Goal: Find specific page/section: Find specific page/section

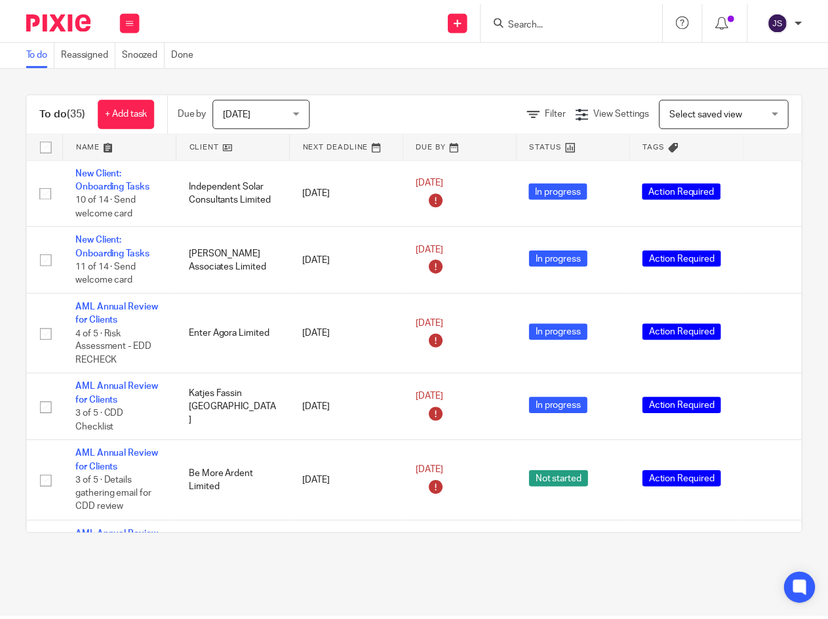
scroll to position [66, 0]
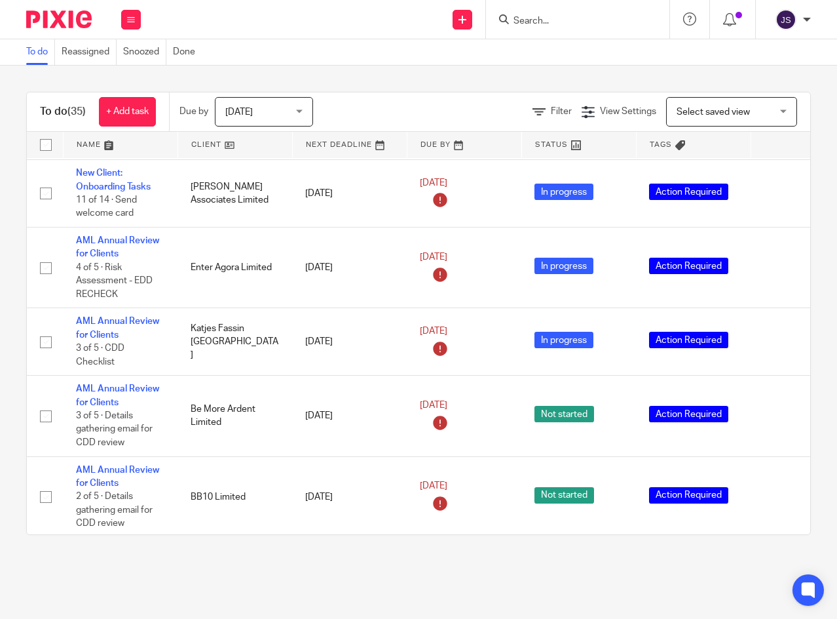
click at [479, 256] on link "[DATE]" at bounding box center [449, 257] width 59 height 14
click at [479, 333] on link "[DATE]" at bounding box center [449, 331] width 59 height 14
click at [479, 404] on link "[DATE]" at bounding box center [449, 405] width 59 height 14
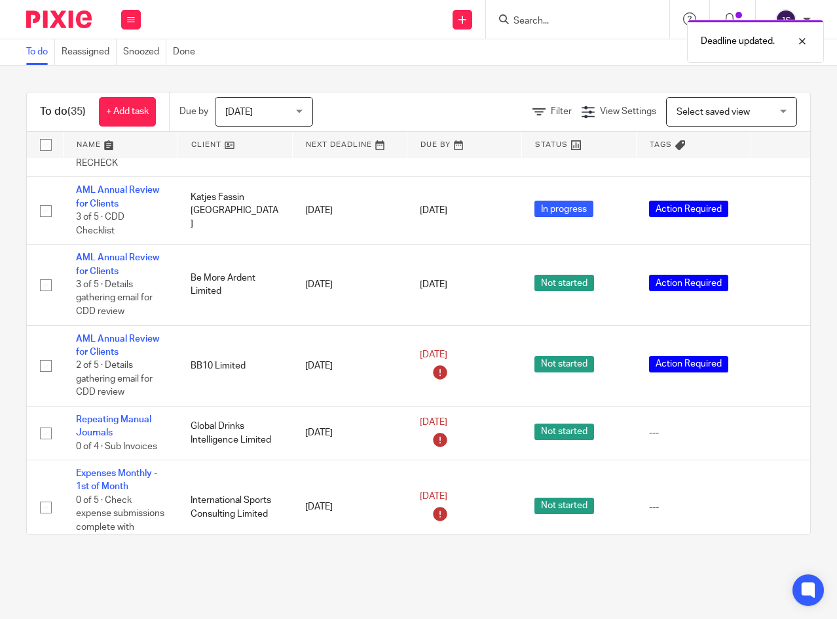
scroll to position [262, 0]
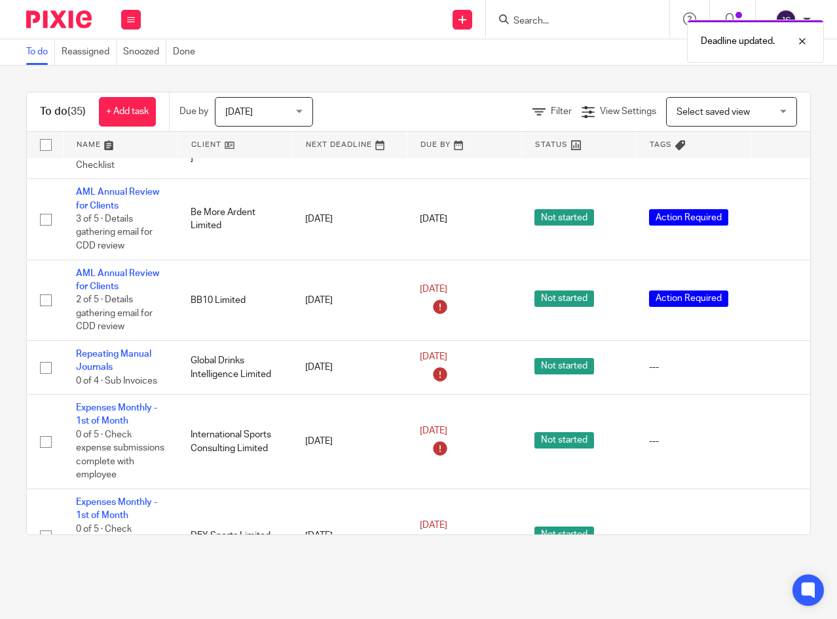
click at [479, 291] on link "27 Jul 2025" at bounding box center [449, 289] width 59 height 14
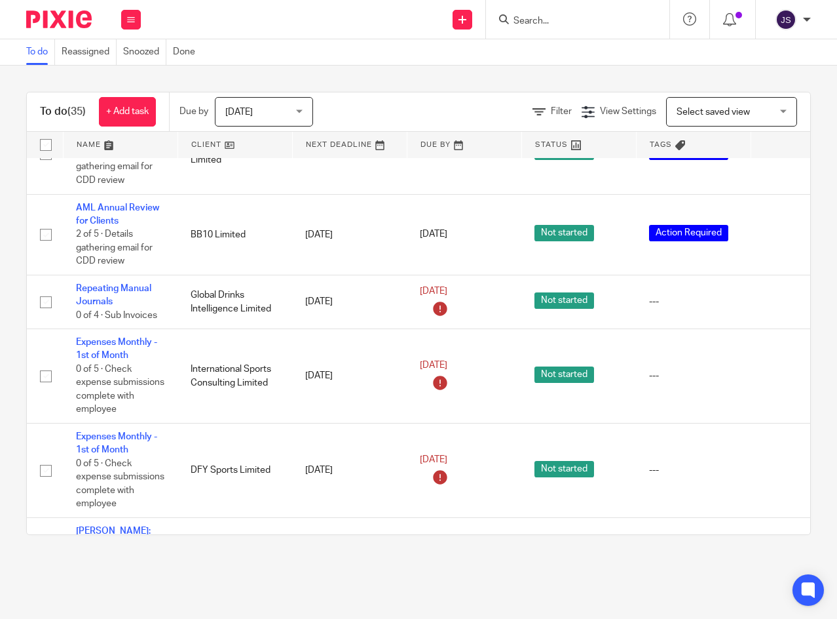
scroll to position [393, 0]
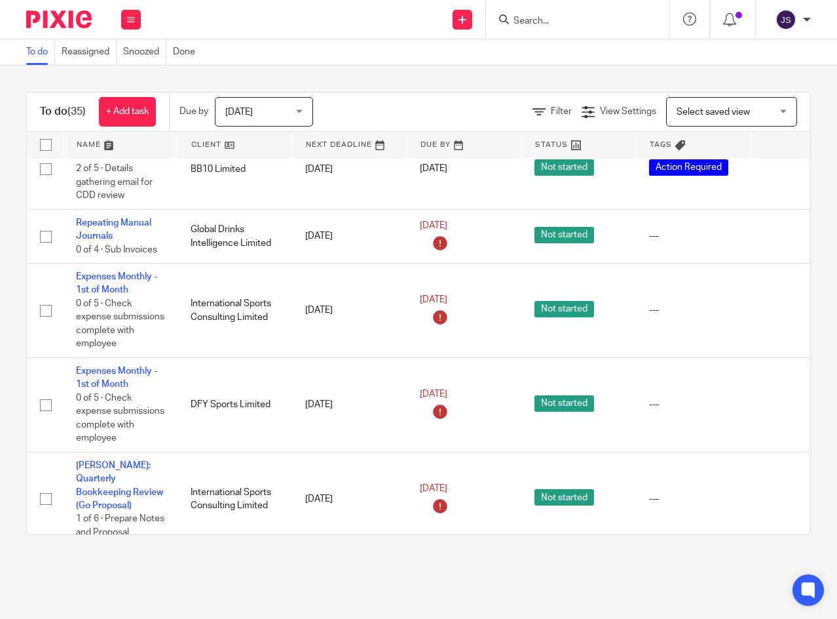
click at [479, 225] on link "30 Aug 2025" at bounding box center [449, 226] width 59 height 14
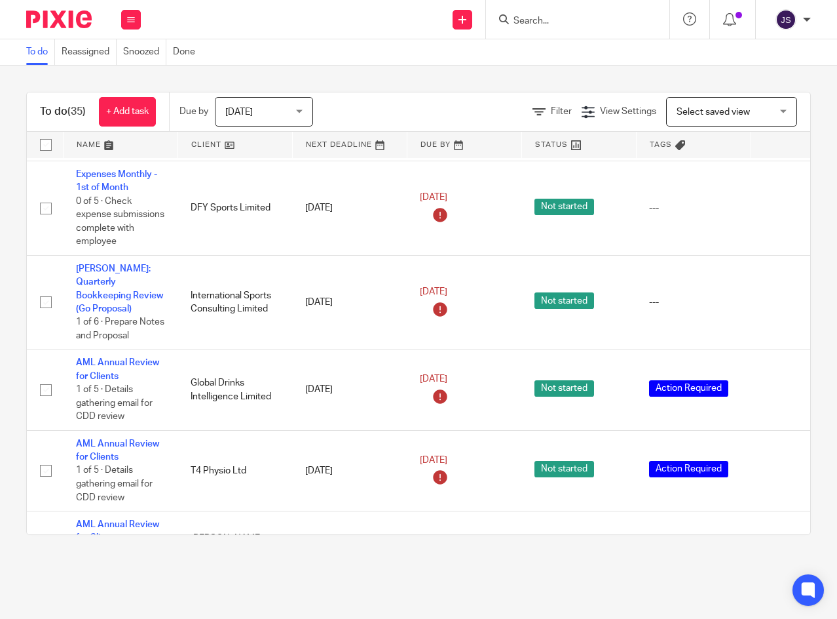
scroll to position [655, 0]
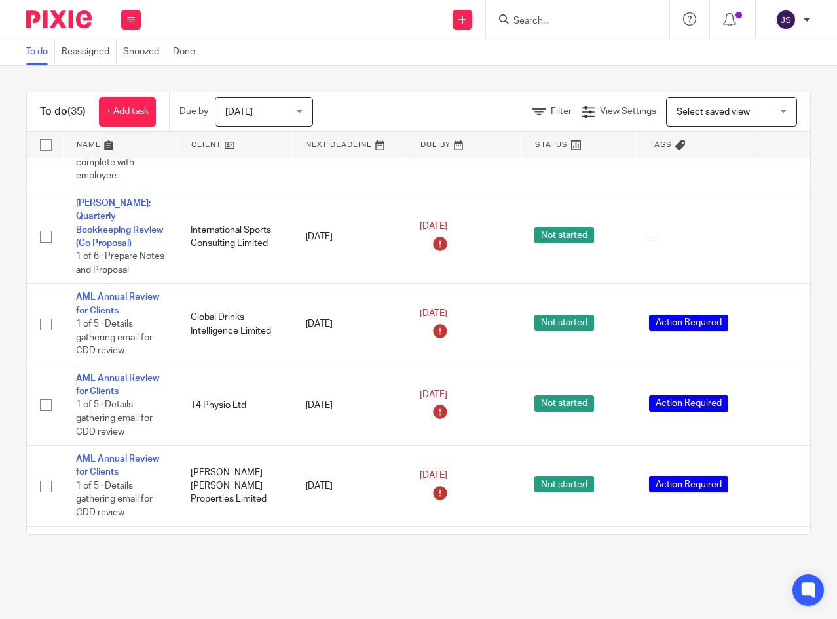
click at [479, 233] on link "10 Sep 2025" at bounding box center [449, 227] width 59 height 14
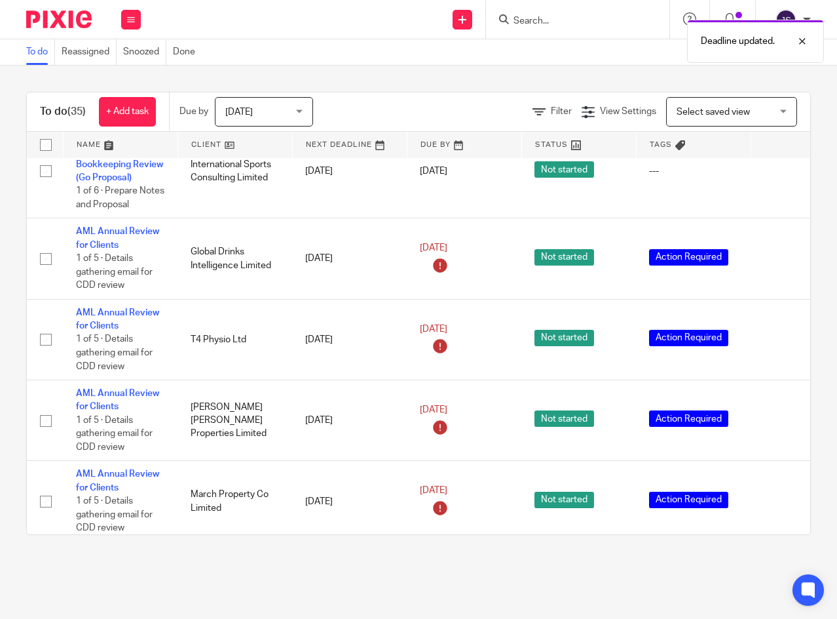
click at [479, 255] on link "10 Sep 2025" at bounding box center [449, 248] width 59 height 14
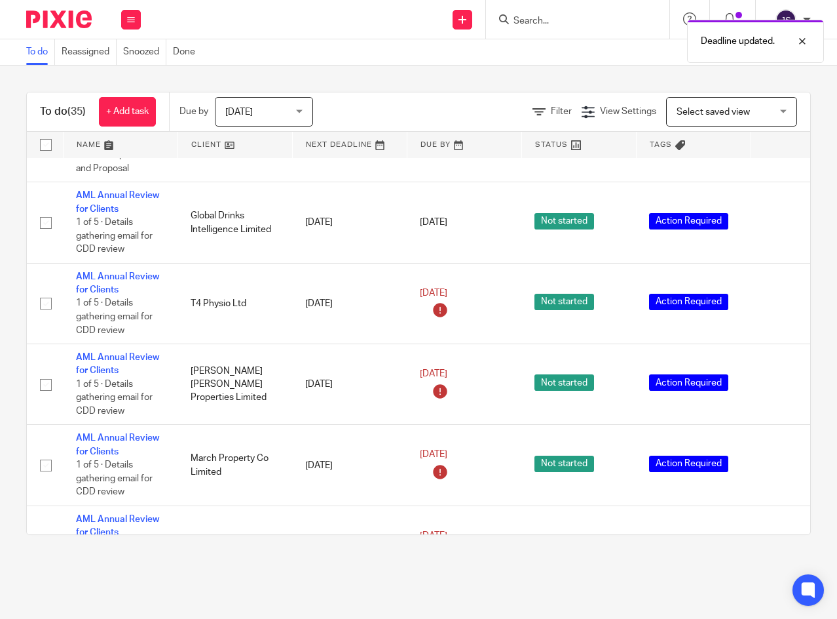
scroll to position [786, 0]
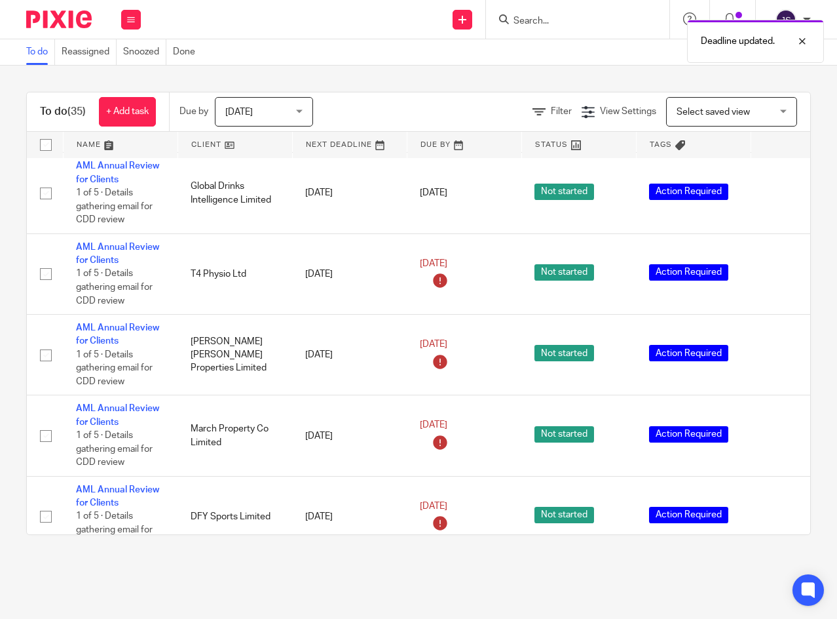
click at [479, 271] on link "10 Sep 2025" at bounding box center [449, 264] width 59 height 14
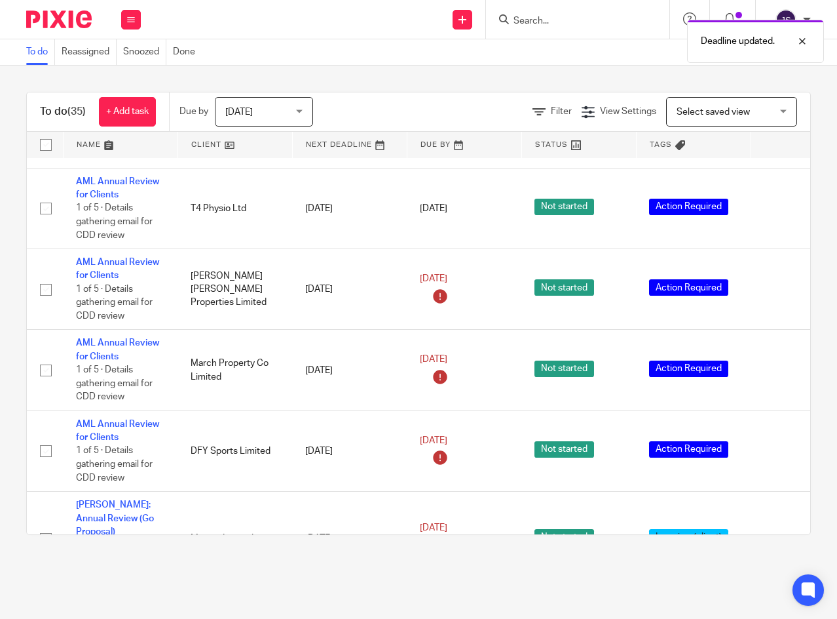
click at [479, 286] on link "10 Sep 2025" at bounding box center [449, 279] width 59 height 14
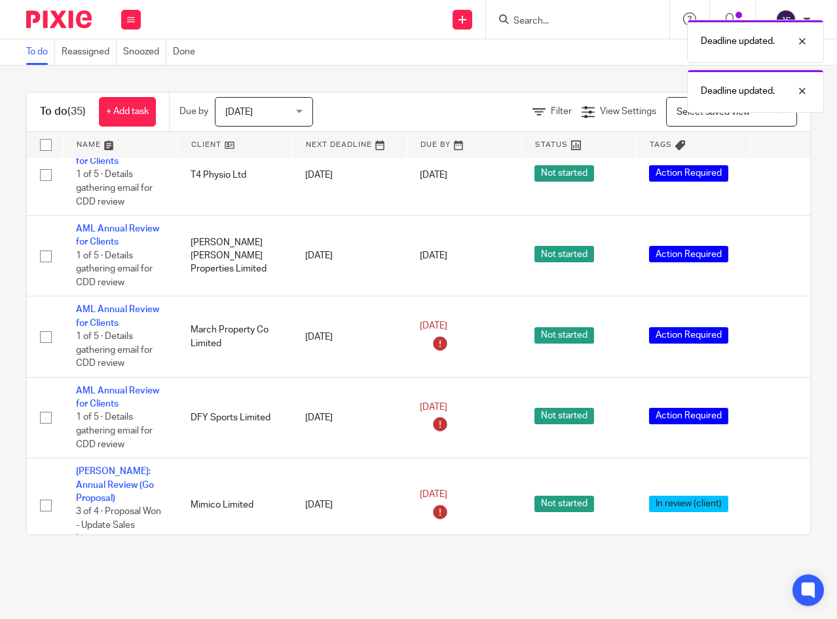
scroll to position [917, 0]
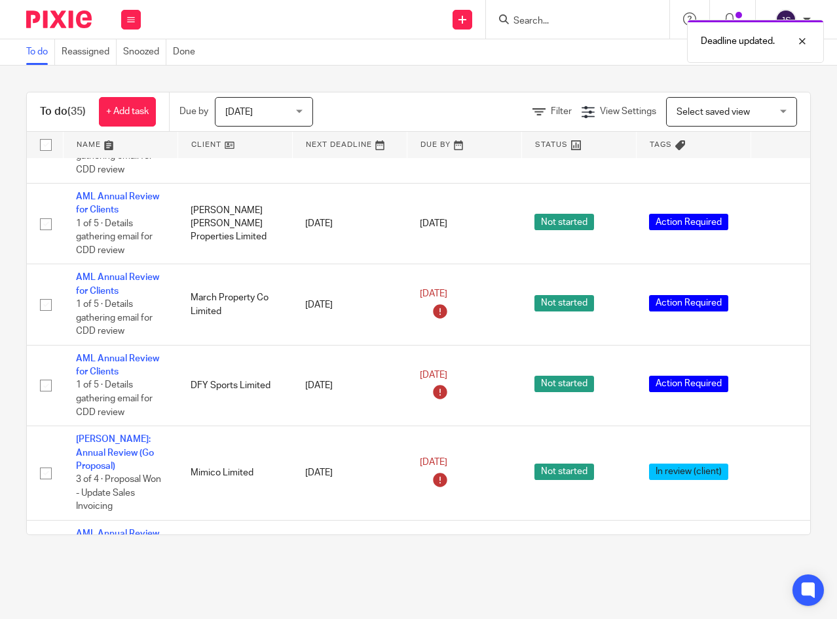
click at [479, 301] on link "10 Sep 2025" at bounding box center [449, 294] width 59 height 14
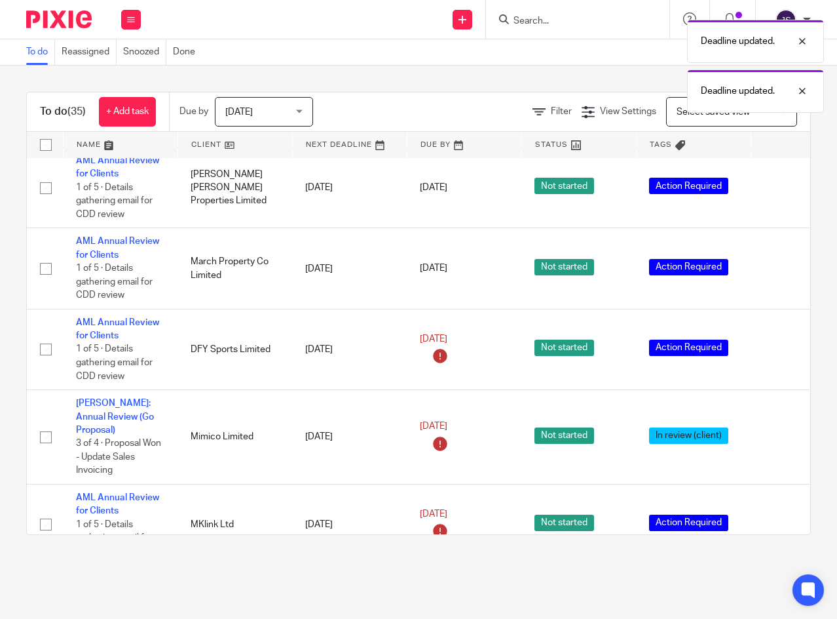
scroll to position [983, 0]
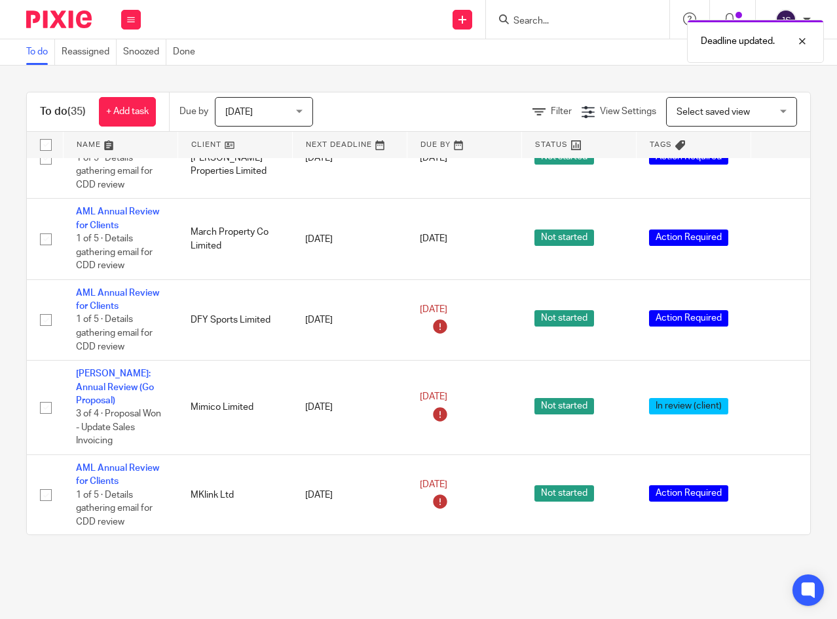
click at [479, 316] on link "10 Sep 2025" at bounding box center [449, 310] width 59 height 14
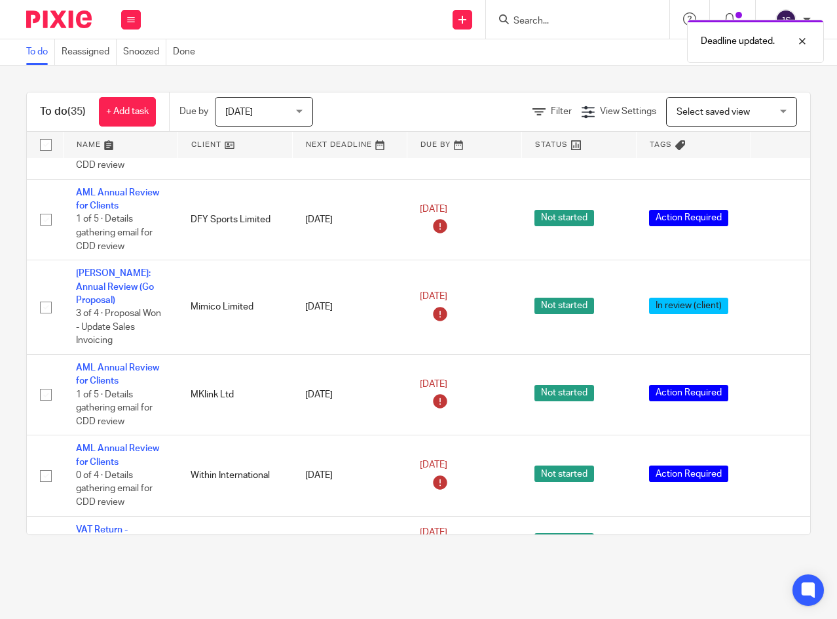
scroll to position [1114, 0]
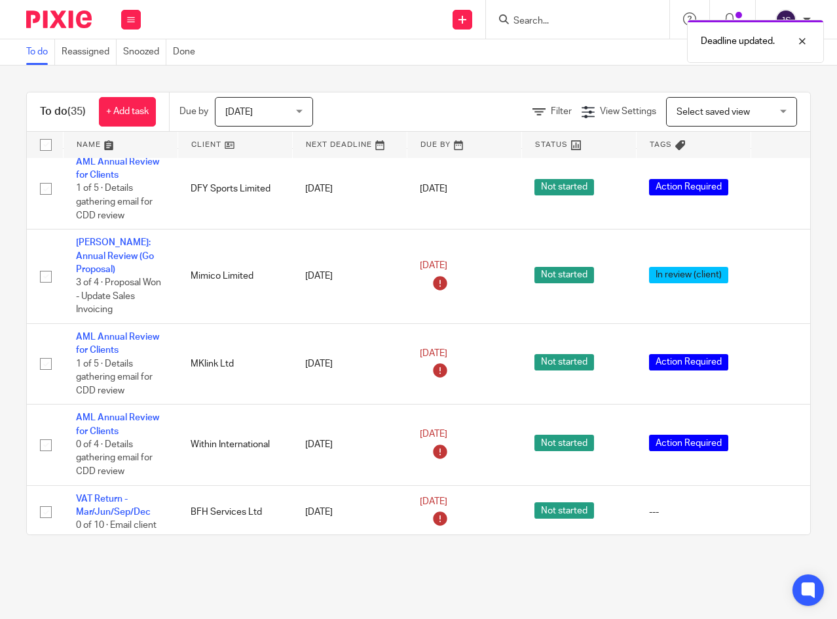
click at [479, 196] on link "[DATE]" at bounding box center [449, 189] width 59 height 14
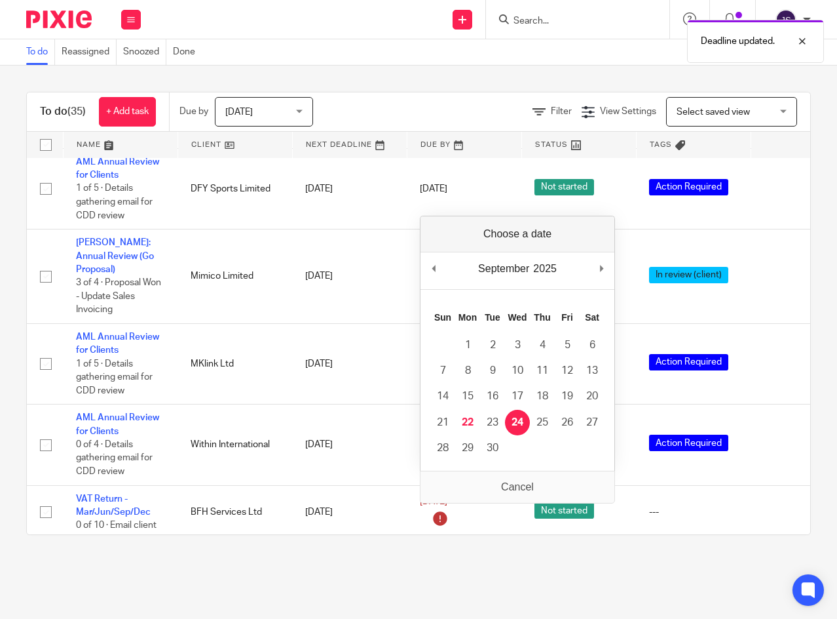
click at [479, 196] on link "[DATE]" at bounding box center [449, 189] width 59 height 14
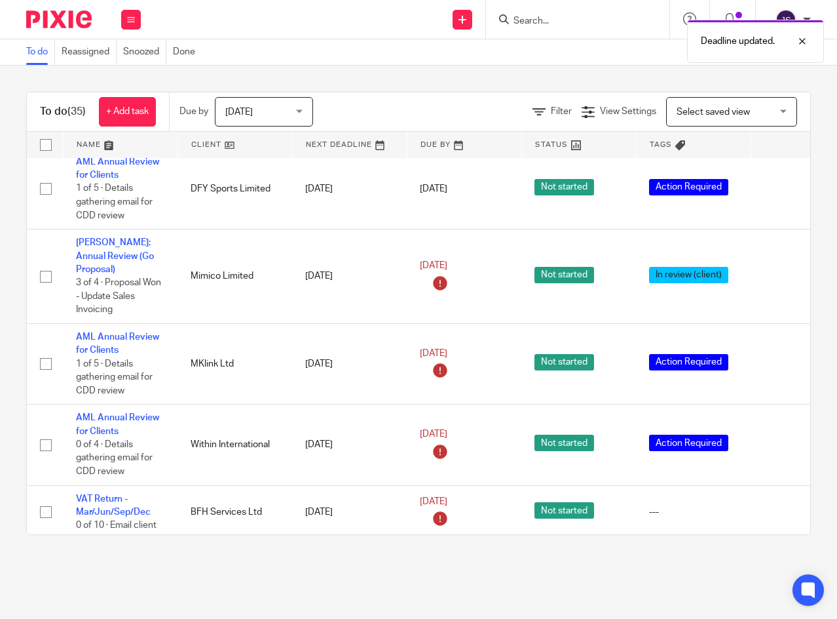
click at [479, 273] on link "10 Sep 2025" at bounding box center [449, 266] width 59 height 14
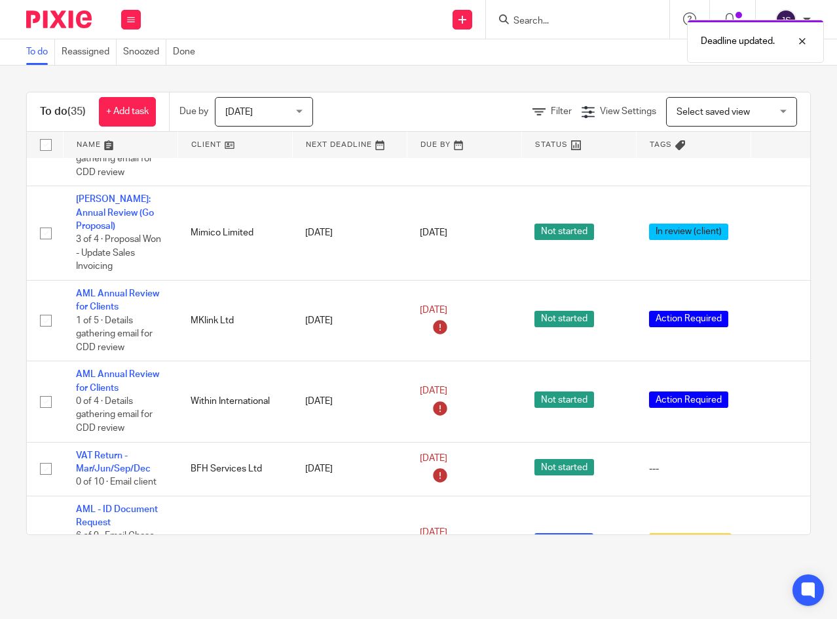
scroll to position [1179, 0]
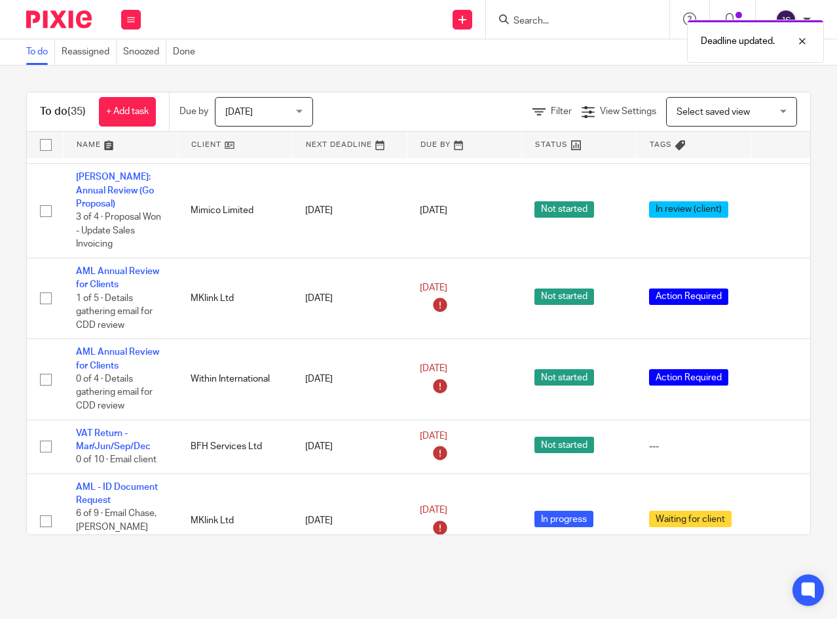
click at [479, 295] on link "10 Sep 2025" at bounding box center [449, 288] width 59 height 14
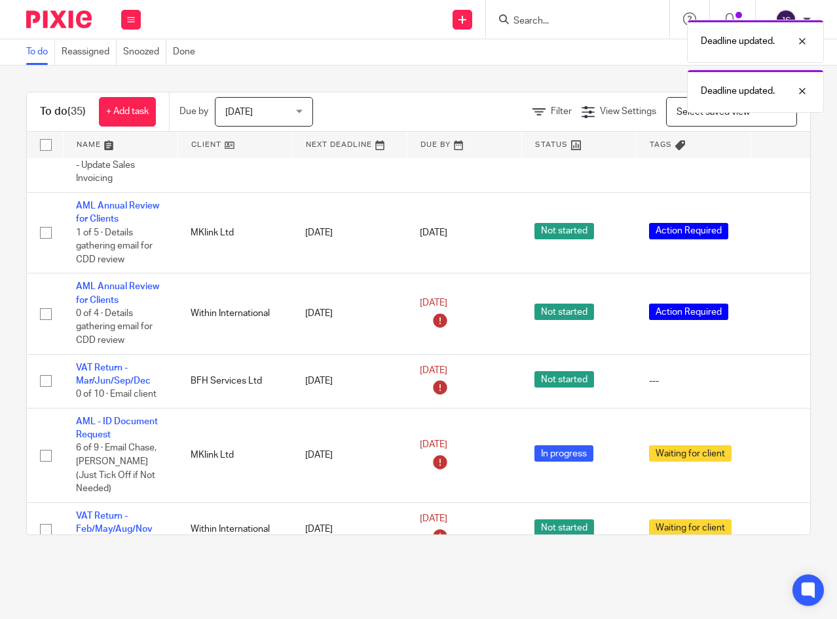
scroll to position [1311, 0]
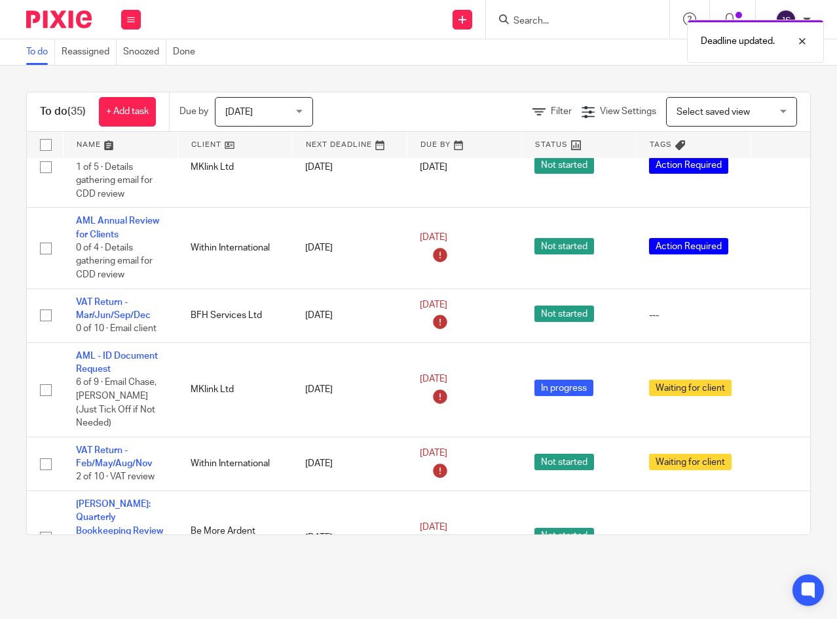
click at [479, 244] on link "10 Sep 2025" at bounding box center [449, 238] width 59 height 14
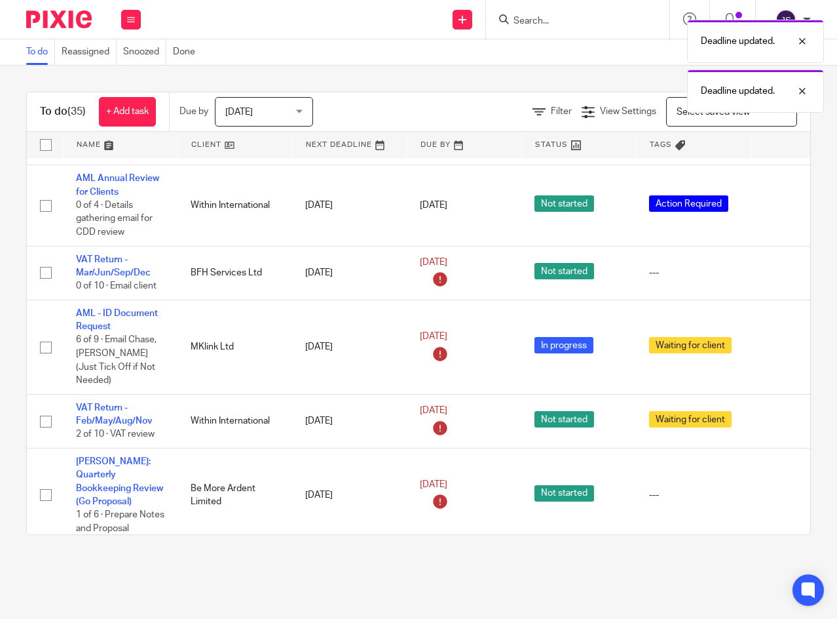
scroll to position [1376, 0]
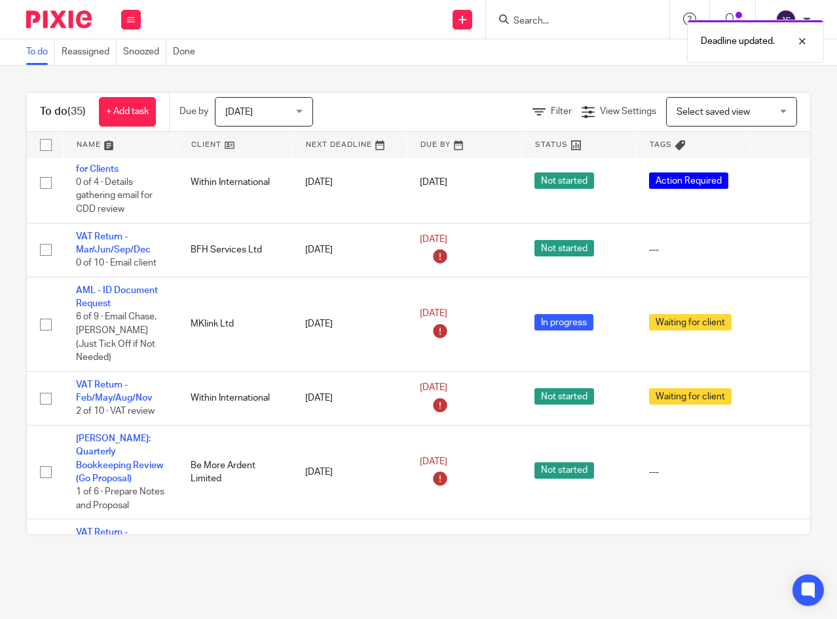
click at [479, 246] on link "10 Sep 2025" at bounding box center [449, 240] width 59 height 14
click at [479, 320] on link "10 Sep 2025" at bounding box center [449, 314] width 59 height 14
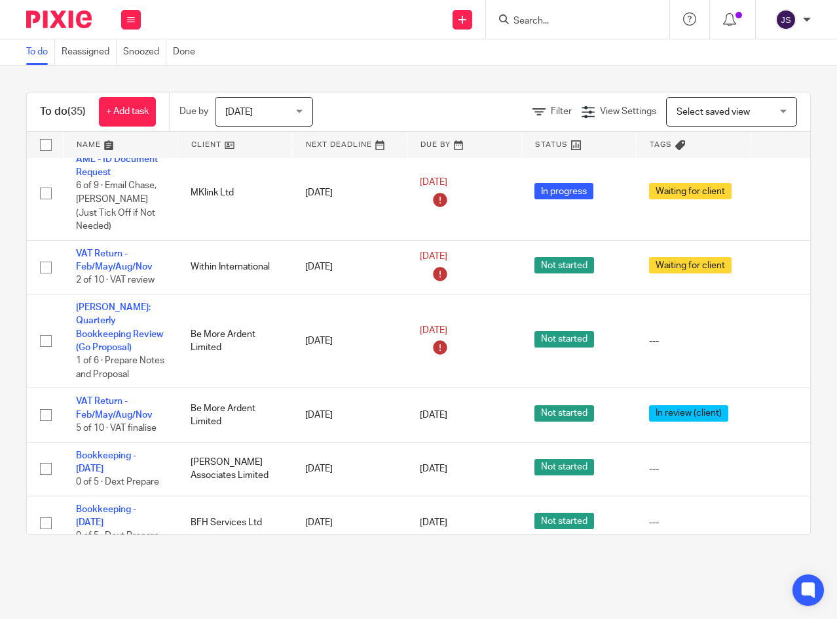
scroll to position [1573, 0]
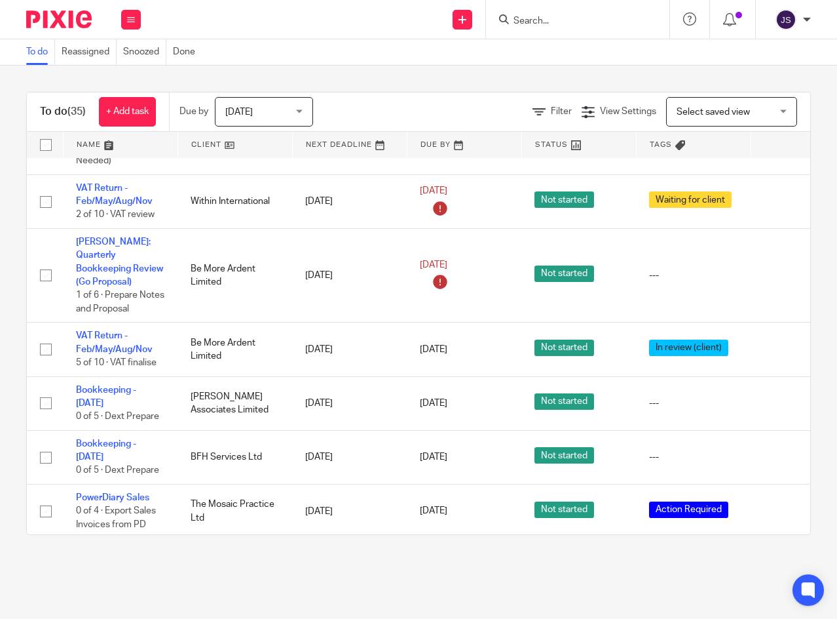
click at [479, 259] on link "20 Sep 2025" at bounding box center [449, 265] width 59 height 14
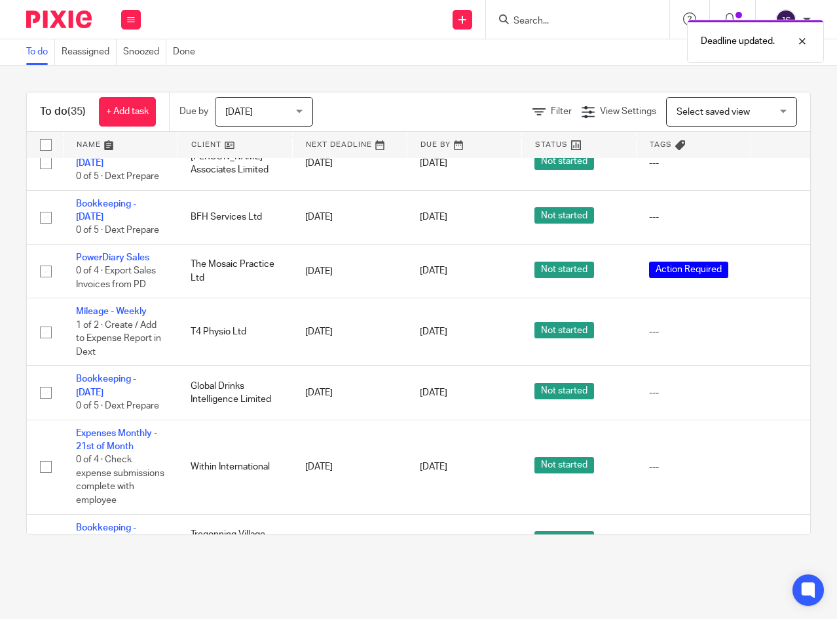
scroll to position [1835, 0]
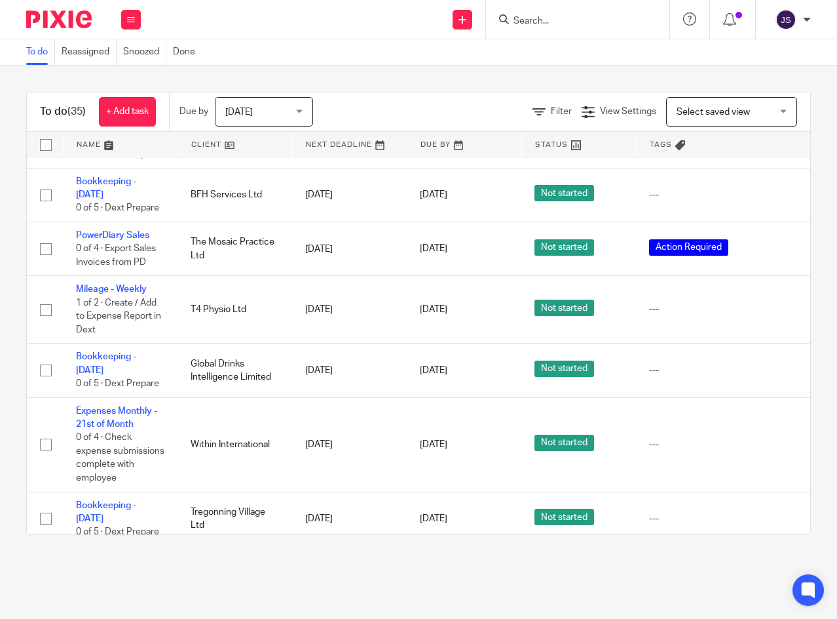
click at [778, 303] on icon at bounding box center [780, 309] width 13 height 13
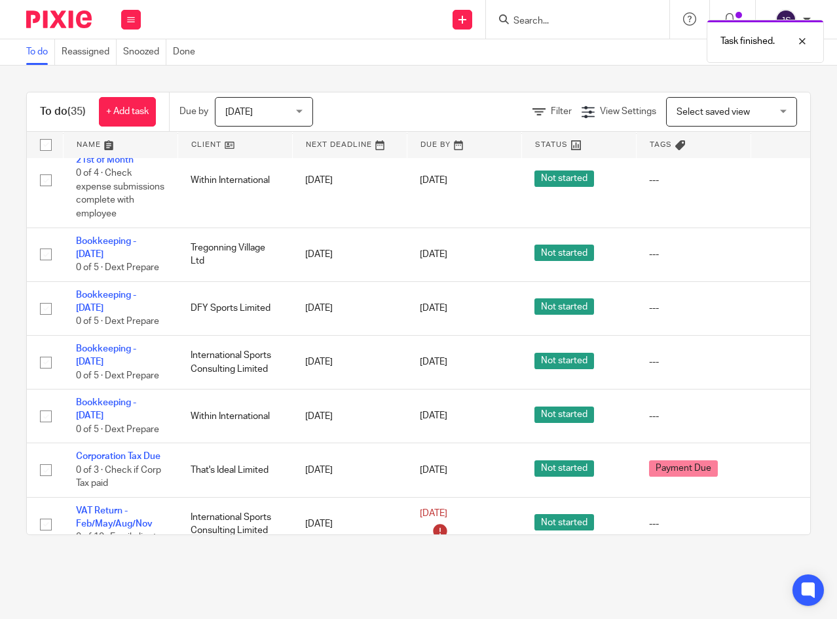
scroll to position [2058, 0]
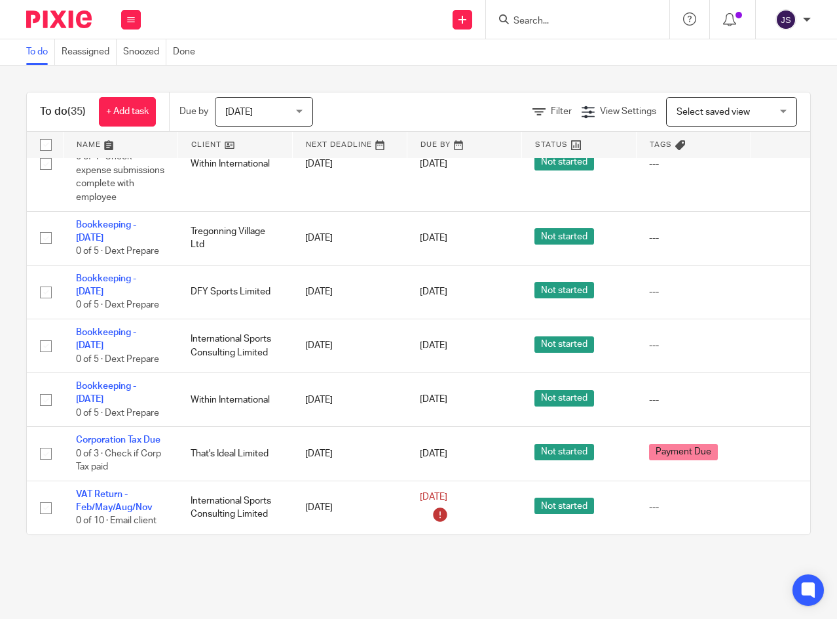
click at [779, 447] on icon at bounding box center [780, 453] width 13 height 13
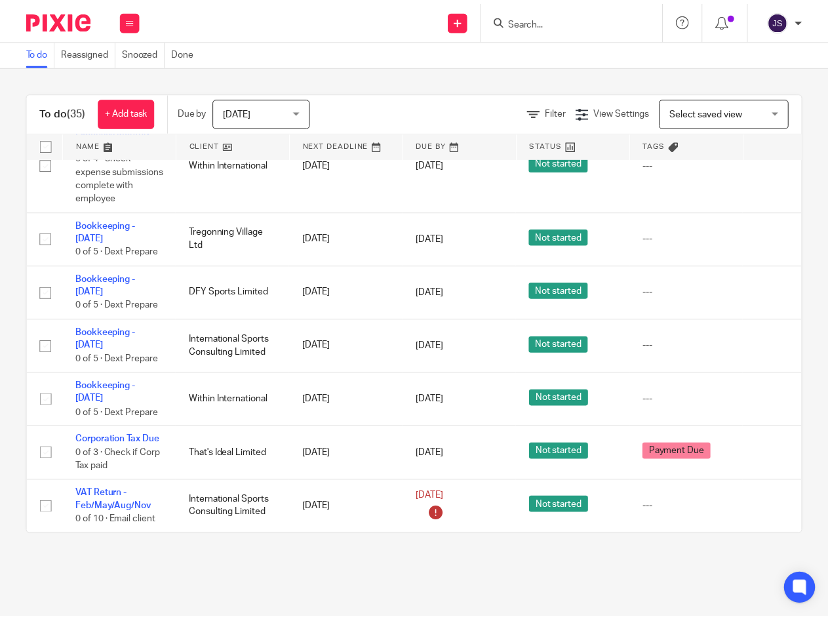
scroll to position [2004, 0]
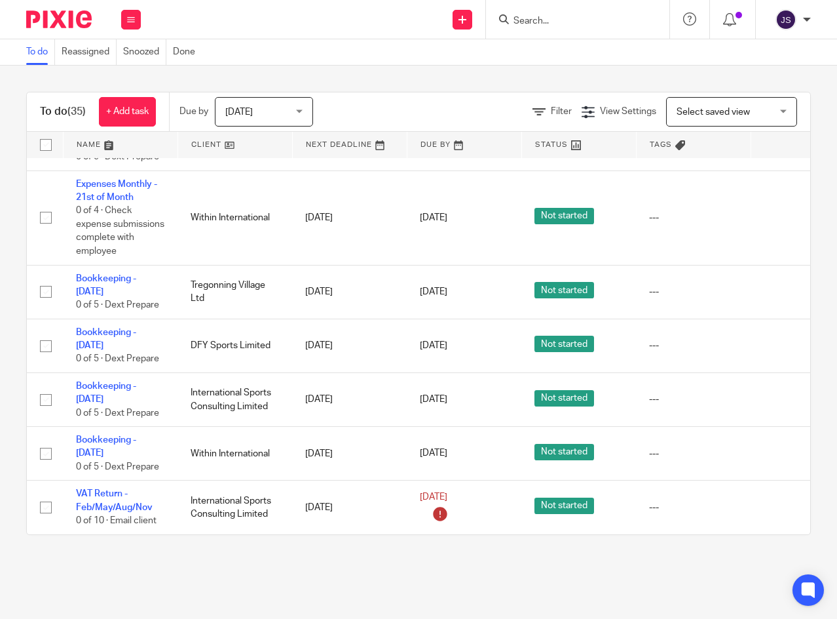
click at [479, 490] on link "5 Oct 2025" at bounding box center [449, 497] width 59 height 14
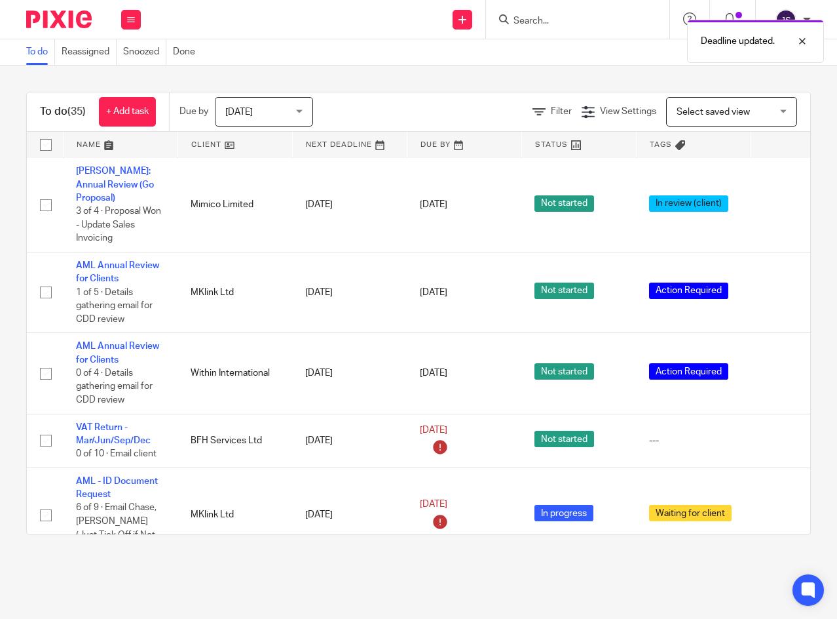
scroll to position [1086, 0]
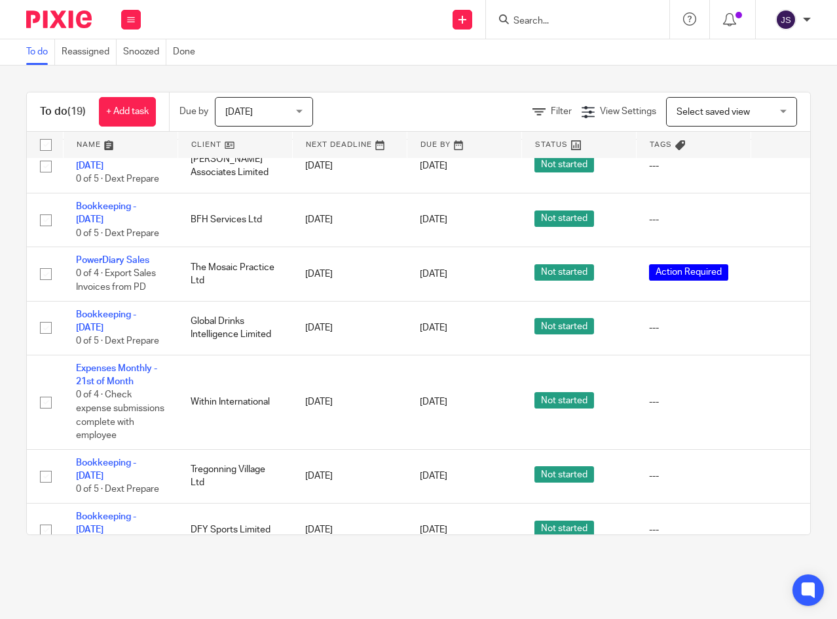
scroll to position [590, 0]
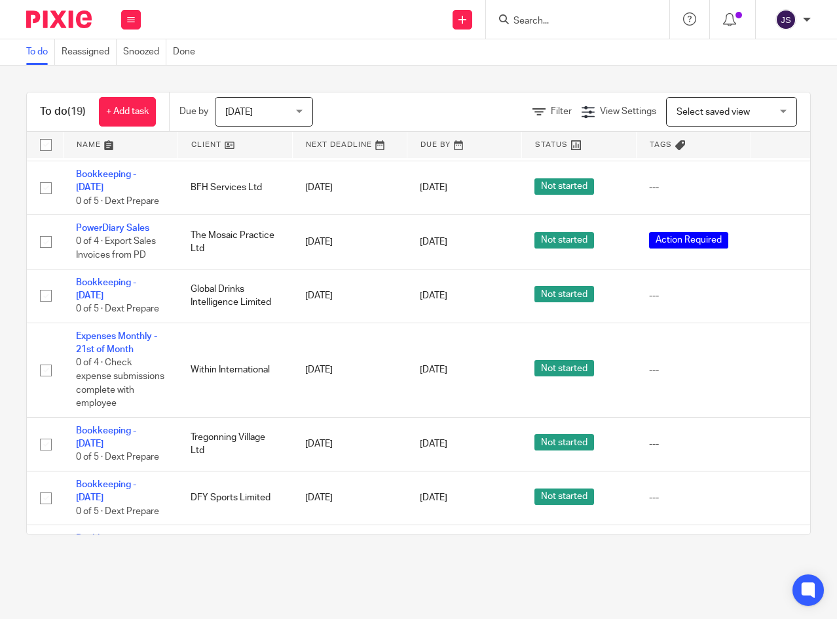
click at [778, 302] on icon at bounding box center [780, 295] width 13 height 13
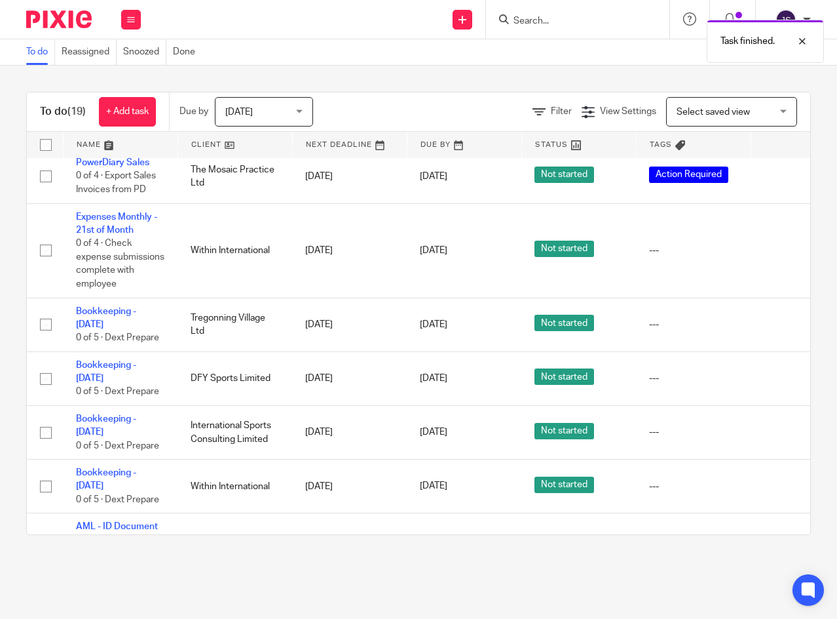
scroll to position [721, 0]
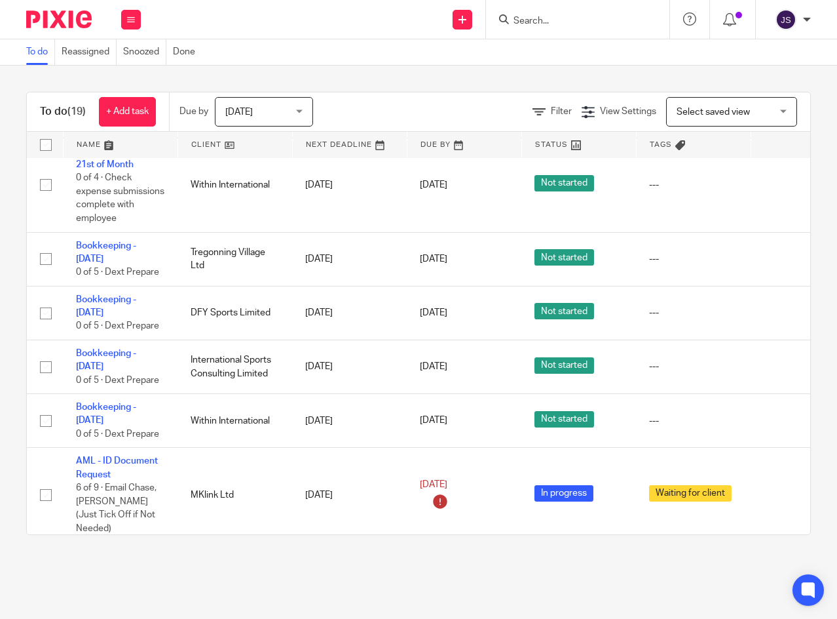
click at [778, 373] on icon at bounding box center [780, 366] width 13 height 13
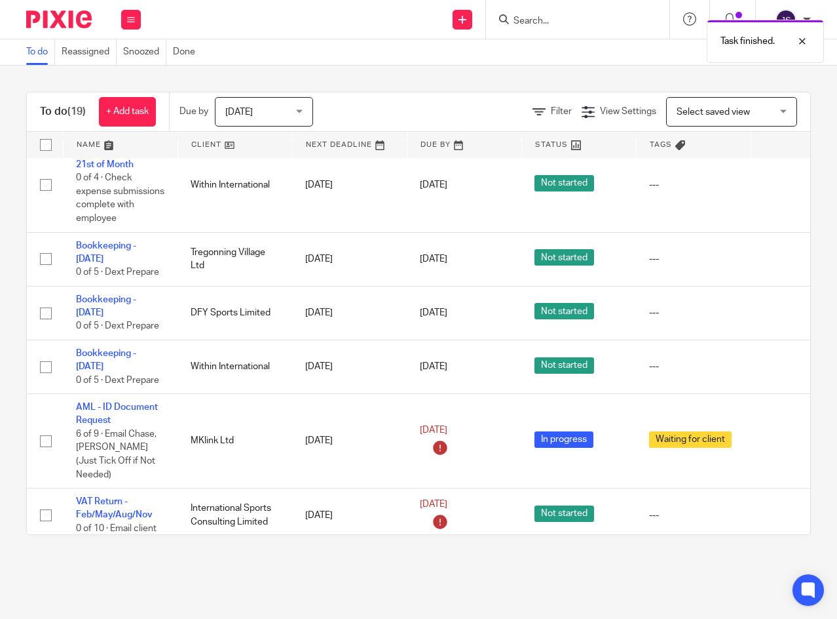
scroll to position [655, 0]
